Goal: Check status: Check status

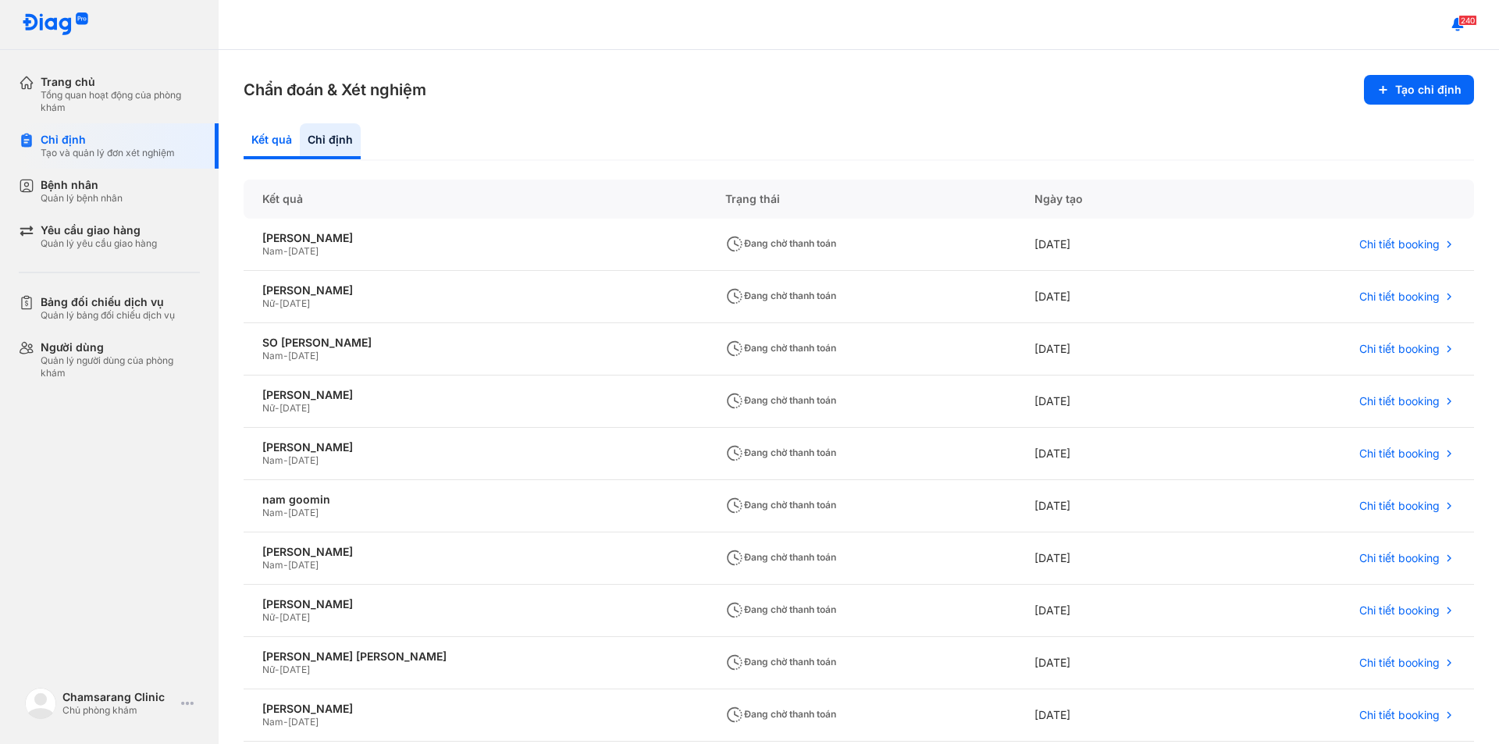
click at [264, 146] on div "Kết quả" at bounding box center [272, 141] width 56 height 36
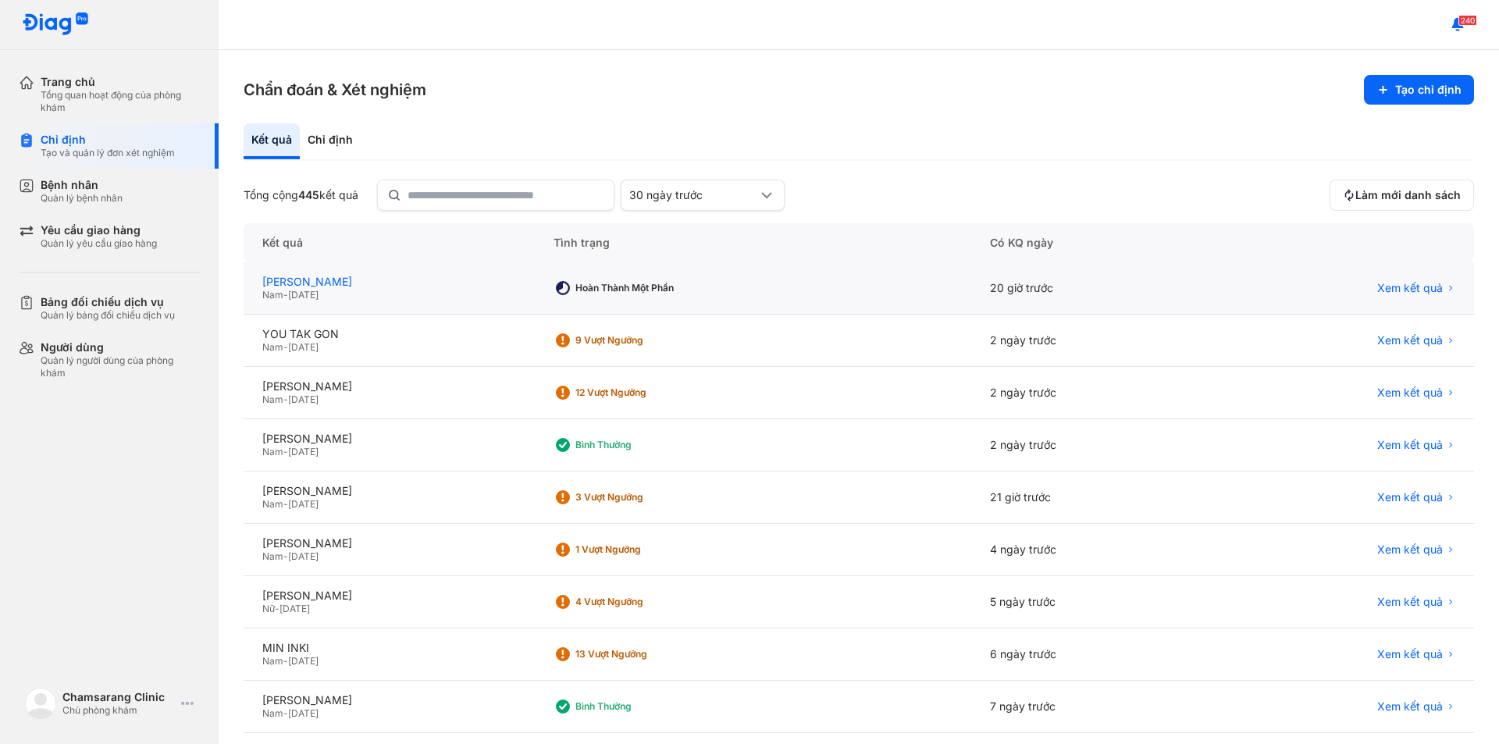
drag, startPoint x: 457, startPoint y: 279, endPoint x: 390, endPoint y: 286, distance: 66.7
click at [390, 287] on div "[PERSON_NAME] U Nam - [DATE]" at bounding box center [389, 288] width 291 height 52
click at [390, 286] on div "[PERSON_NAME]" at bounding box center [389, 282] width 254 height 14
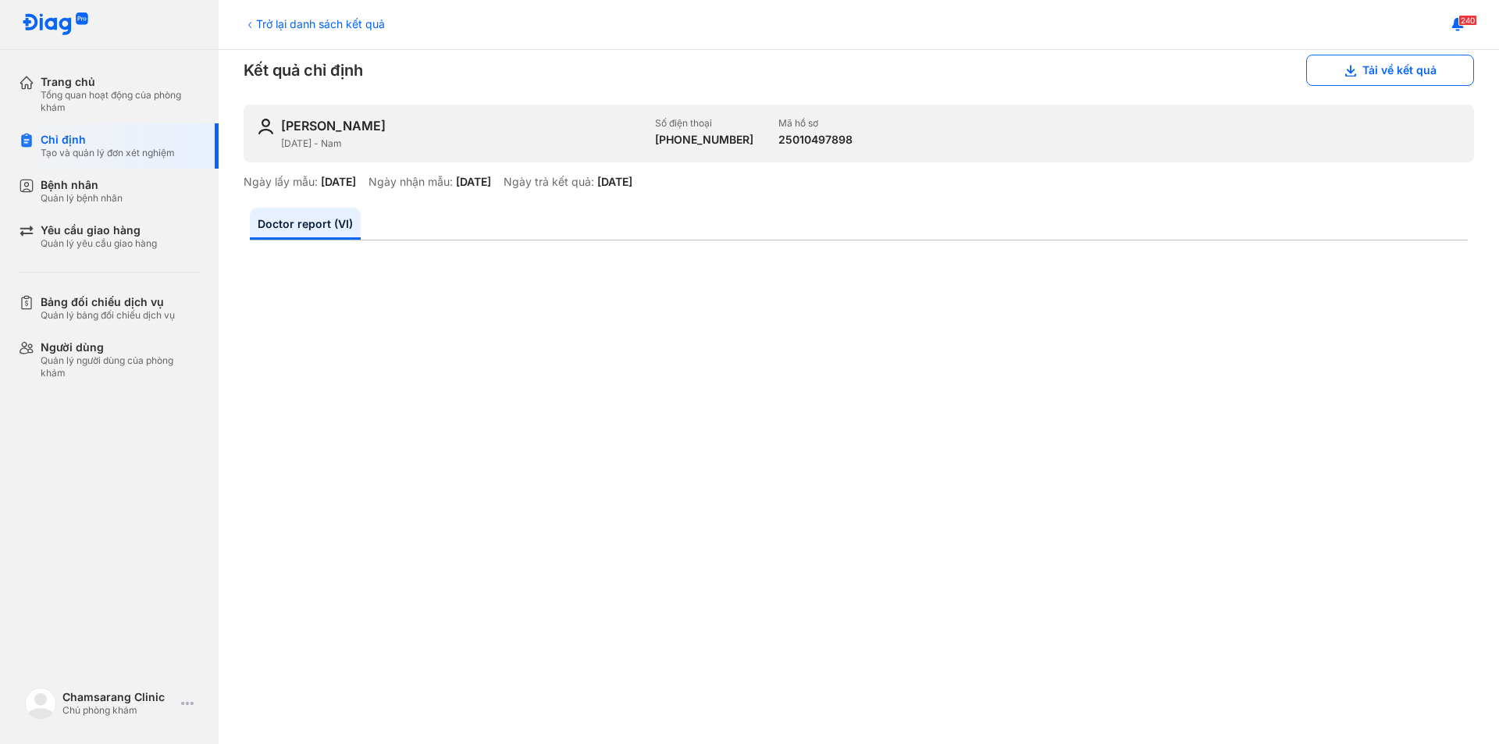
scroll to position [2, 0]
